Goal: Information Seeking & Learning: Learn about a topic

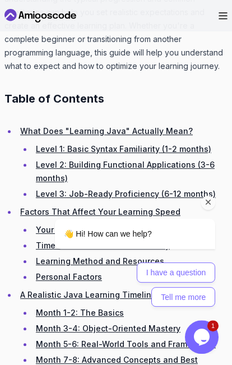
scroll to position [1005, 0]
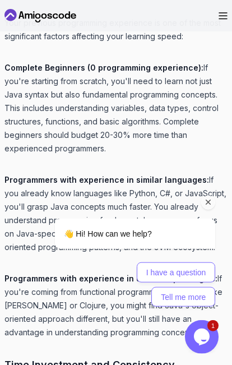
scroll to position [4095, 0]
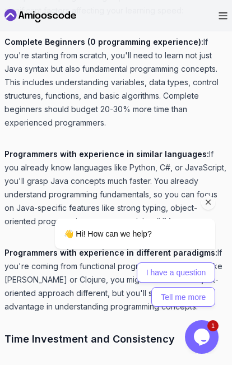
click at [208, 207] on icon "Chat attention grabber" at bounding box center [208, 202] width 10 height 10
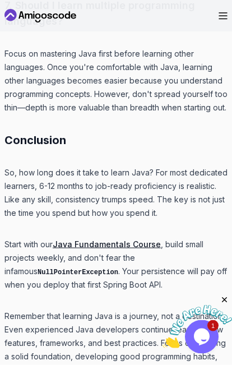
scroll to position [10111, 0]
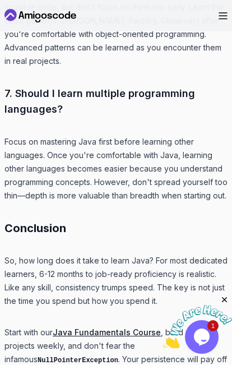
click at [108, 327] on link "Java Fundamentals Course" at bounding box center [107, 332] width 108 height 10
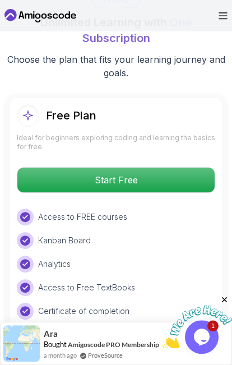
scroll to position [2859, 0]
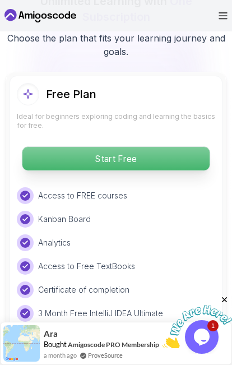
click at [134, 147] on p "Start Free" at bounding box center [115, 159] width 187 height 24
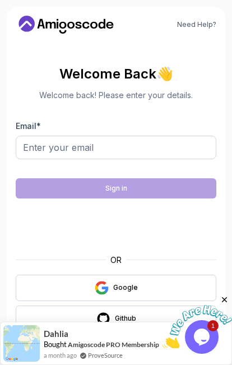
scroll to position [1, 0]
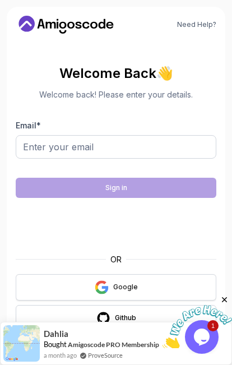
click at [105, 292] on icon "button" at bounding box center [101, 291] width 11 height 6
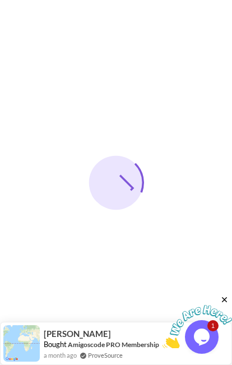
click at [227, 303] on icon "Close" at bounding box center [224, 300] width 10 height 10
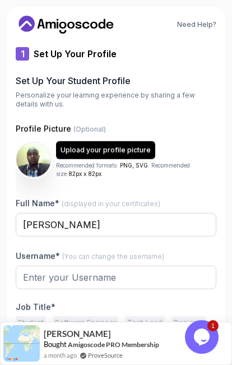
type input "silentfalcon485ce"
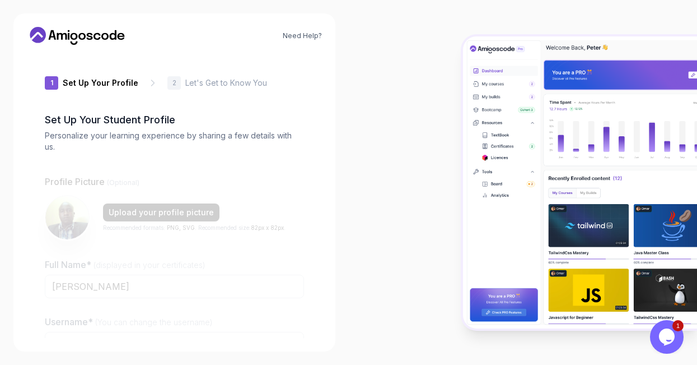
type input "eagerbadgera6fe6"
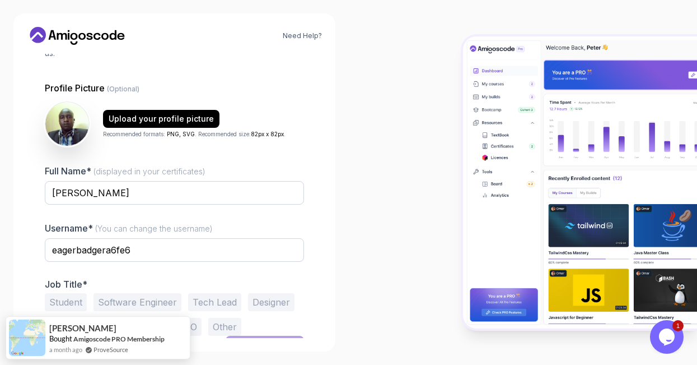
scroll to position [102, 0]
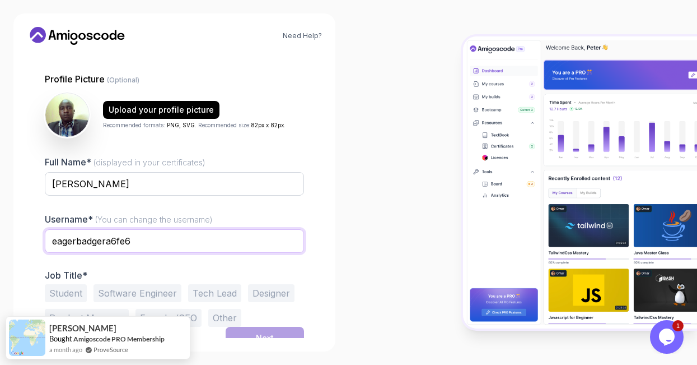
drag, startPoint x: 144, startPoint y: 230, endPoint x: 45, endPoint y: 228, distance: 99.7
click at [45, 229] on input "eagerbadgera6fe6" at bounding box center [174, 241] width 259 height 24
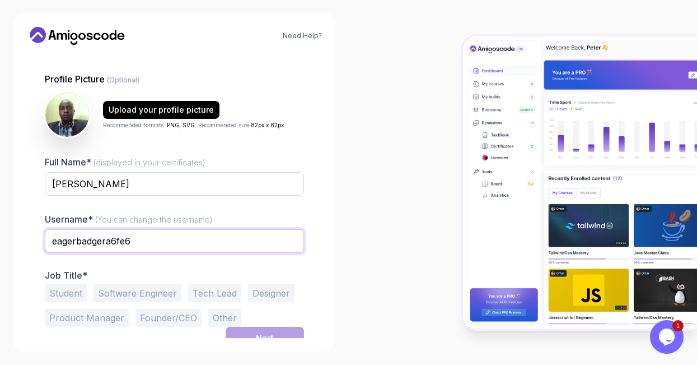
click at [139, 229] on input "eagerbadgera6fe6" at bounding box center [174, 241] width 259 height 24
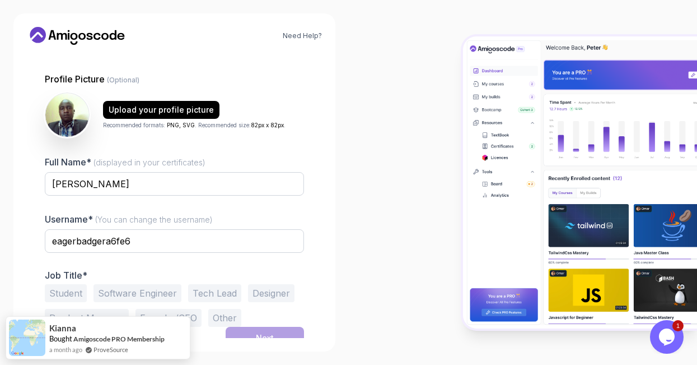
click at [76, 286] on button "Student" at bounding box center [66, 293] width 42 height 18
click at [147, 288] on button "Software Engineer" at bounding box center [138, 293] width 88 height 18
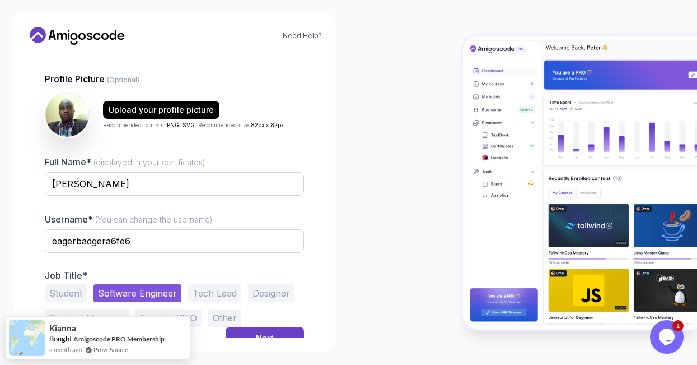
click at [84, 284] on button "Student" at bounding box center [66, 293] width 42 height 18
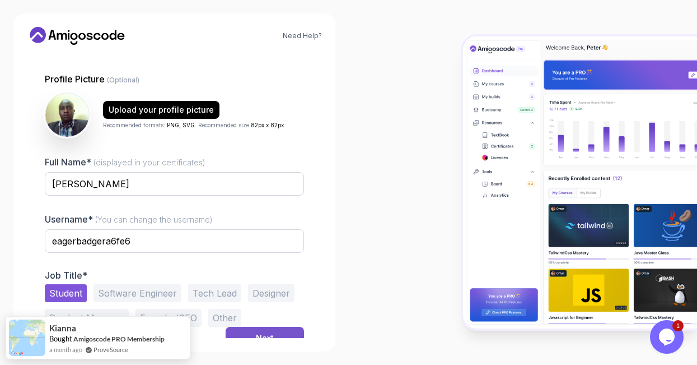
click at [231, 326] on button "Next" at bounding box center [265, 337] width 78 height 22
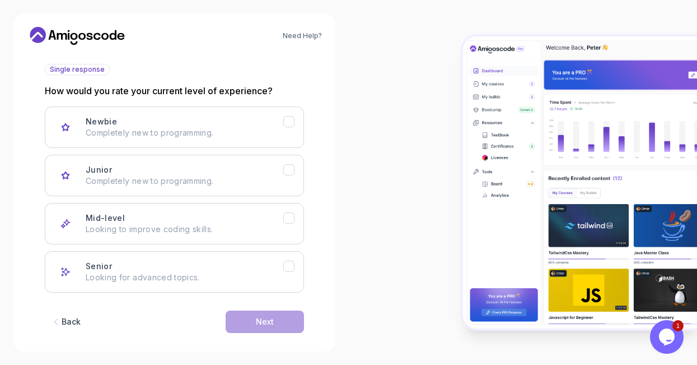
scroll to position [138, 0]
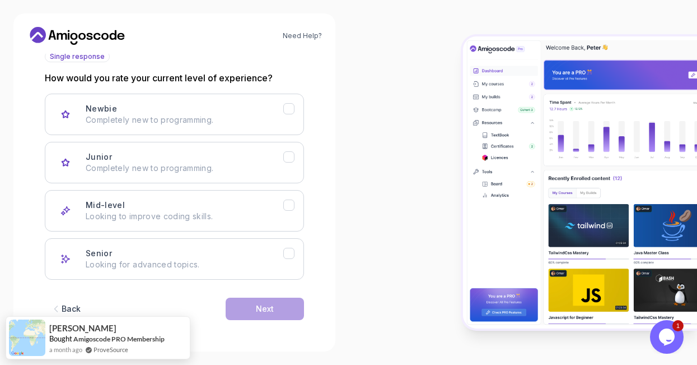
click at [219, 184] on div "Newbie Completely new to programming. Junior Completely new to programming. Mid…" at bounding box center [174, 187] width 259 height 186
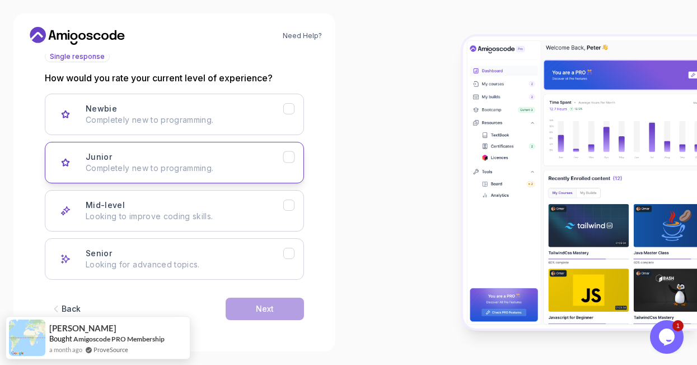
click at [222, 177] on button "Junior Completely new to programming." at bounding box center [174, 162] width 259 height 41
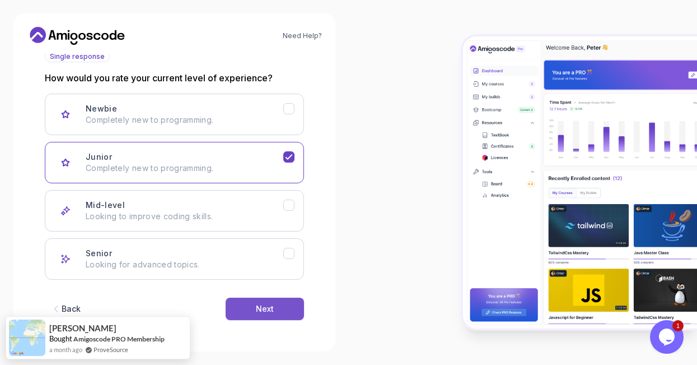
click at [231, 302] on button "Next" at bounding box center [265, 308] width 78 height 22
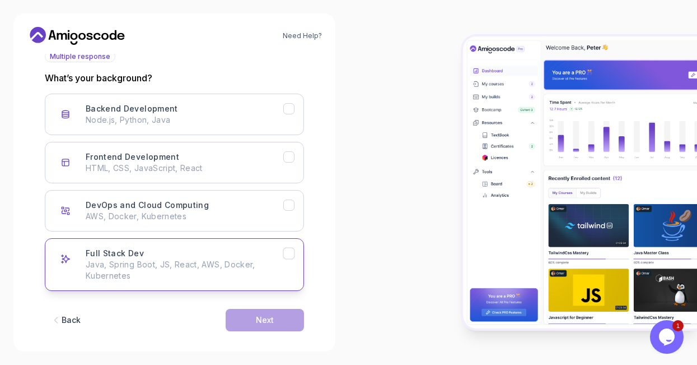
click at [178, 271] on p "Java, Spring Boot, JS, React, AWS, Docker, Kubernetes" at bounding box center [185, 270] width 198 height 22
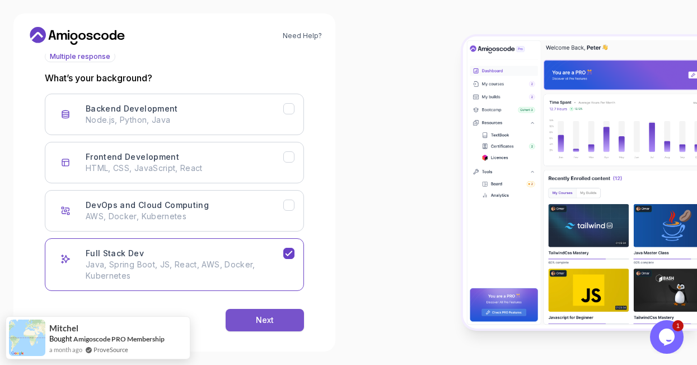
click at [231, 321] on div "Next" at bounding box center [265, 319] width 18 height 11
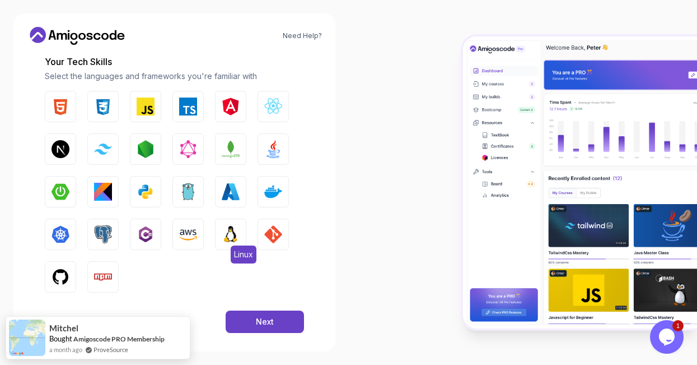
scroll to position [167, 0]
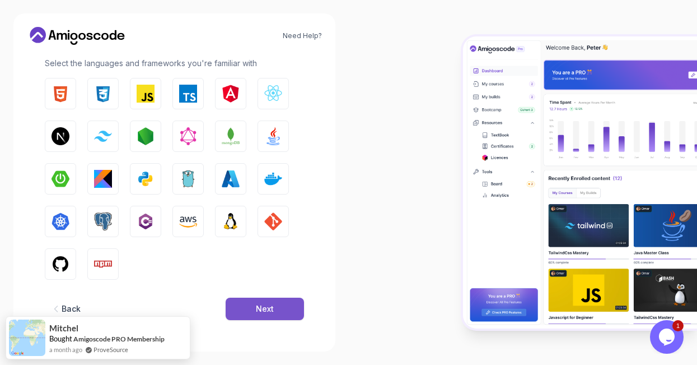
click at [231, 311] on button "Next" at bounding box center [265, 308] width 78 height 22
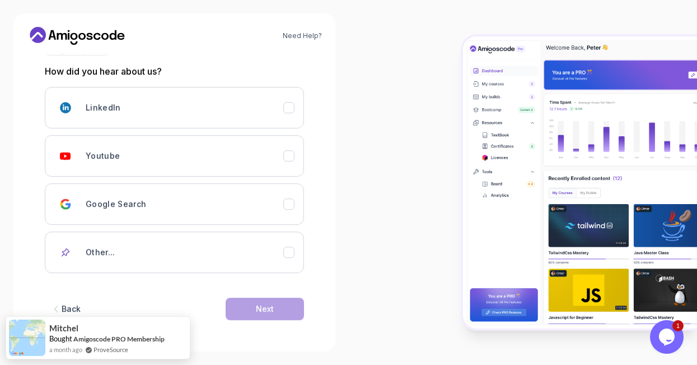
scroll to position [144, 0]
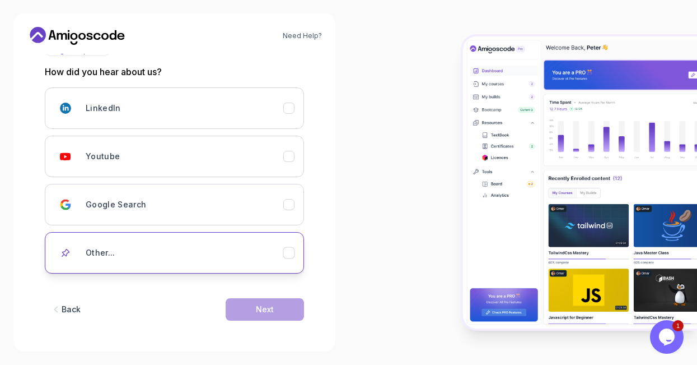
click at [155, 255] on div "Other..." at bounding box center [185, 252] width 198 height 22
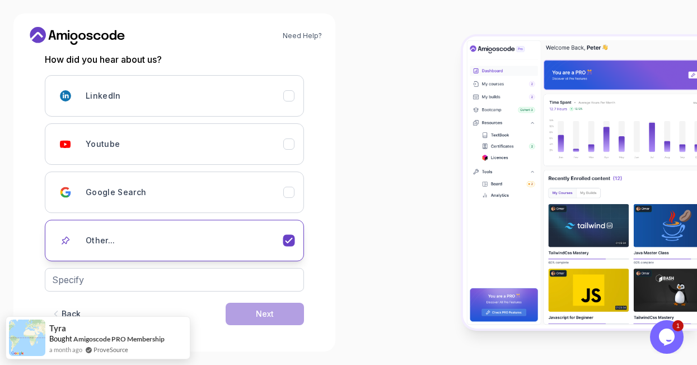
scroll to position [161, 0]
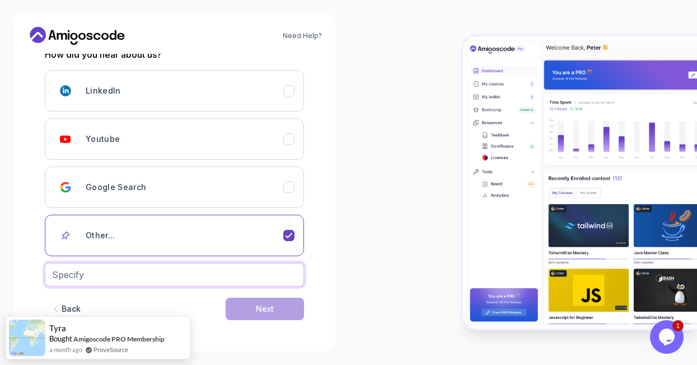
click at [128, 273] on input "text" at bounding box center [174, 275] width 259 height 24
type input "gemini"
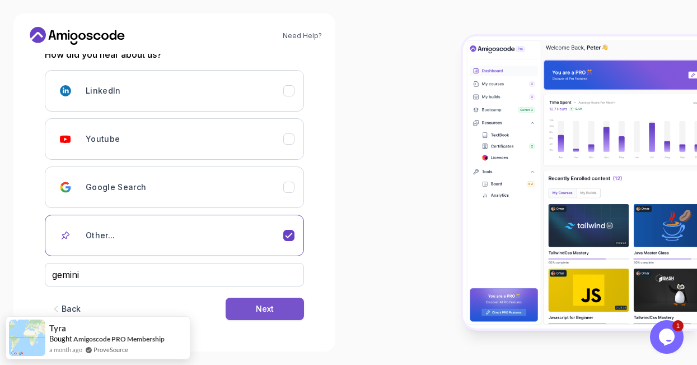
click at [231, 307] on button "Next" at bounding box center [265, 308] width 78 height 22
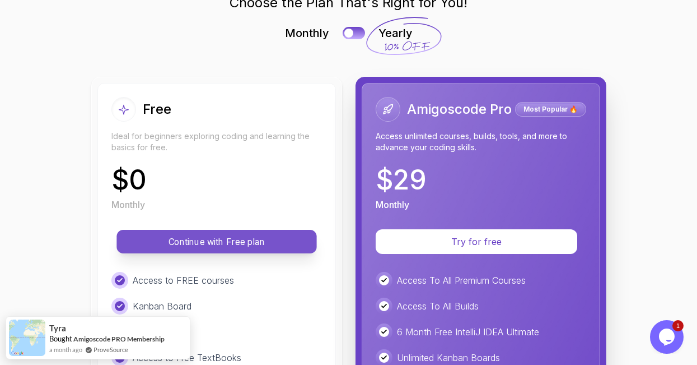
scroll to position [134, 0]
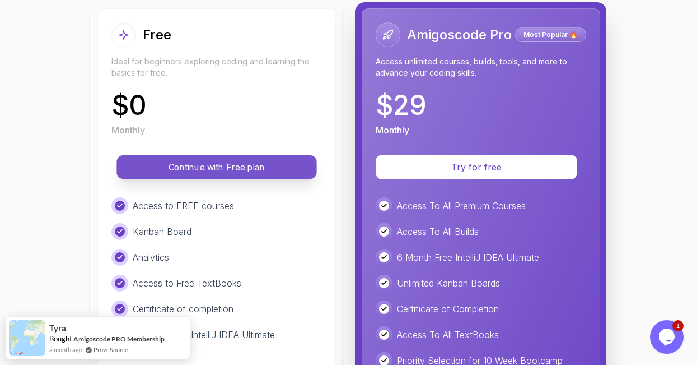
click at [231, 172] on p "Continue with Free plan" at bounding box center [216, 167] width 175 height 13
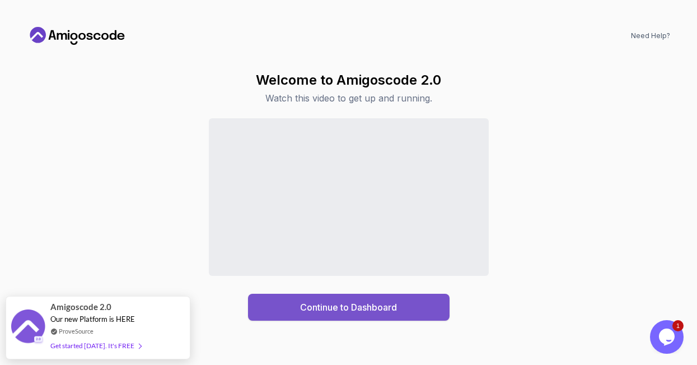
click at [231, 314] on div "Continue to Dashboard" at bounding box center [348, 306] width 97 height 13
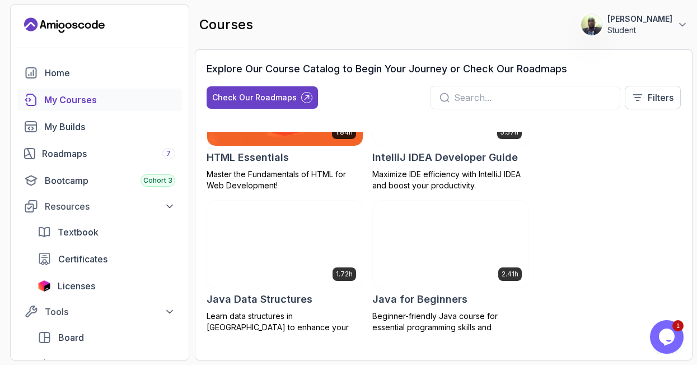
scroll to position [1048, 0]
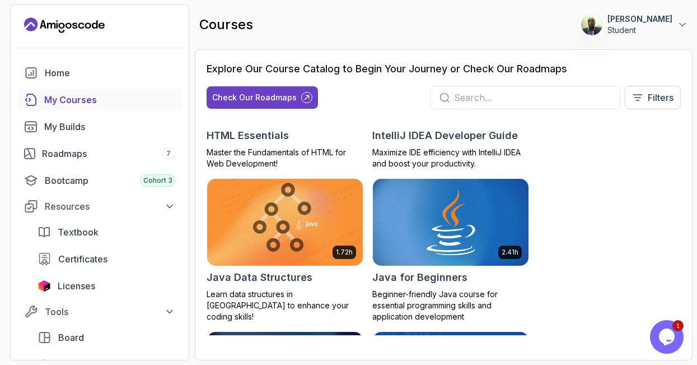
click at [231, 202] on img at bounding box center [451, 221] width 164 height 91
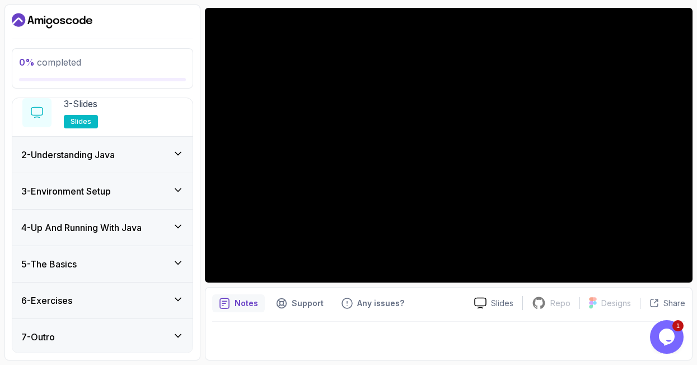
scroll to position [141, 0]
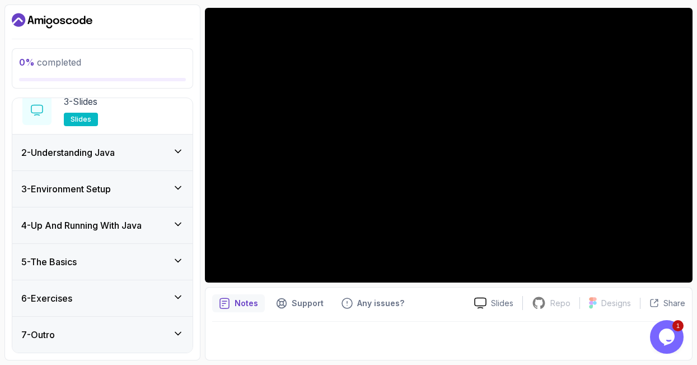
click at [179, 338] on icon at bounding box center [177, 333] width 11 height 11
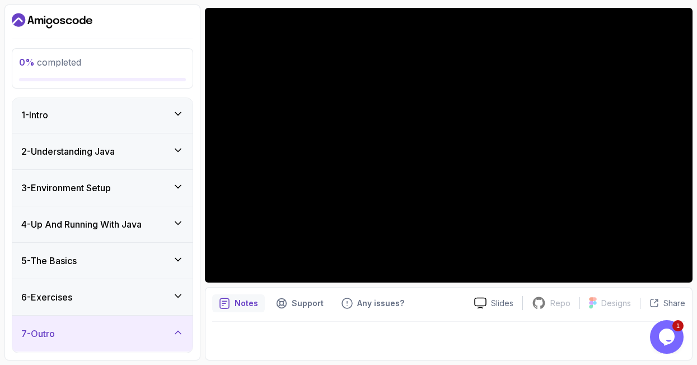
scroll to position [0, 0]
click at [183, 116] on icon at bounding box center [177, 114] width 11 height 11
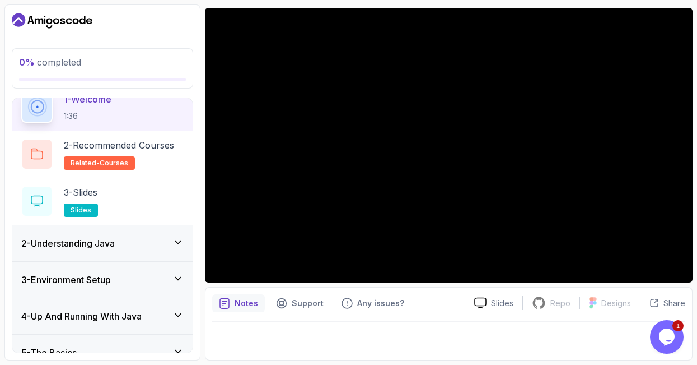
scroll to position [134, 0]
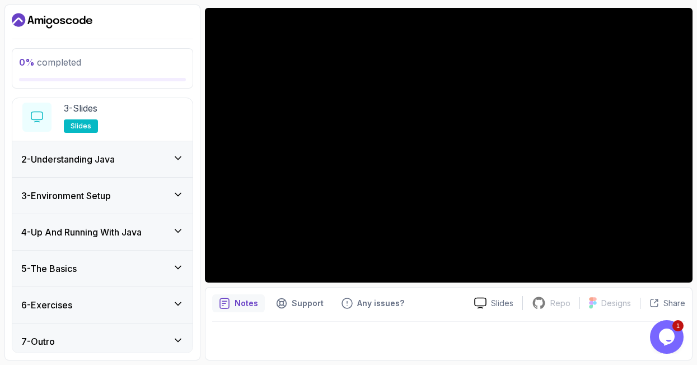
click at [179, 163] on icon at bounding box center [177, 157] width 11 height 11
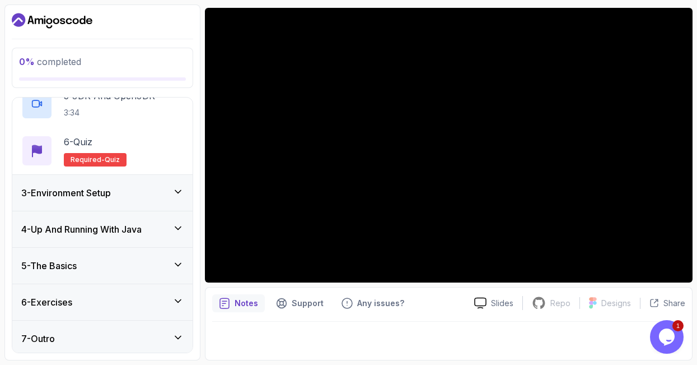
scroll to position [282, 0]
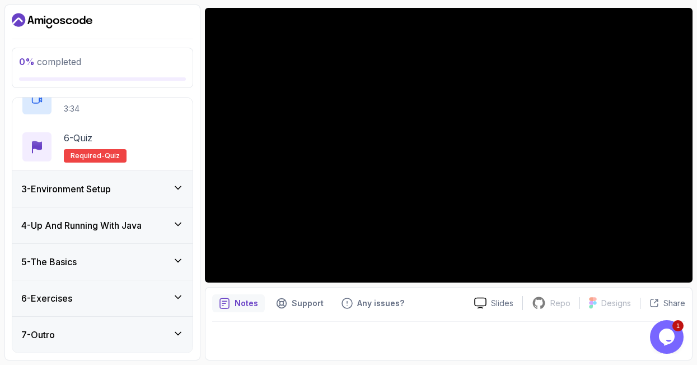
click at [175, 193] on icon at bounding box center [177, 187] width 11 height 11
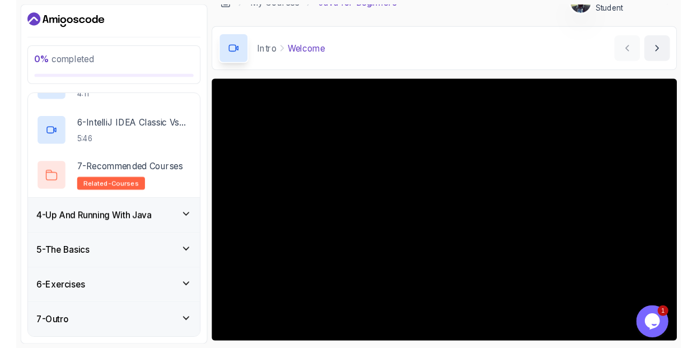
scroll to position [0, 0]
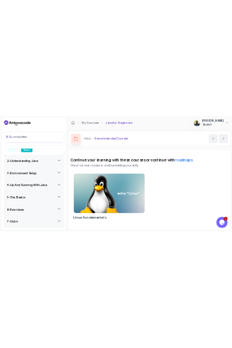
scroll to position [17, 0]
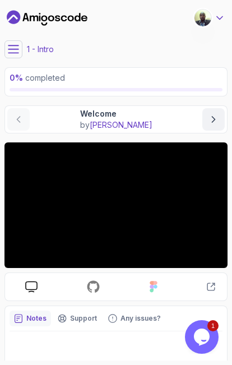
click at [221, 18] on icon at bounding box center [220, 18] width 6 height 3
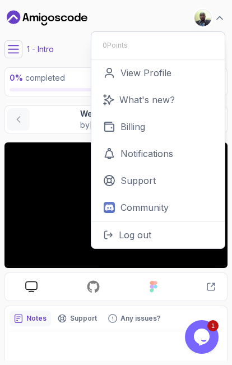
click at [40, 140] on main "My Courses Java for Beginners 0 Points 1 martin kiura Student 0 Points View Pro…" at bounding box center [115, 182] width 223 height 356
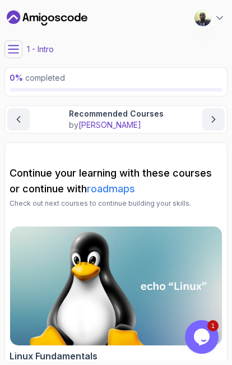
click at [46, 214] on div "Continue your learning with these courses or continue with roadmaps Check out n…" at bounding box center [116, 265] width 213 height 200
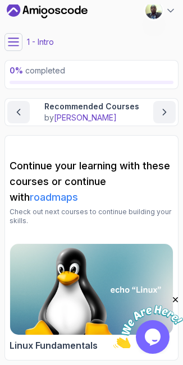
scroll to position [7, 0]
